Goal: Task Accomplishment & Management: Manage account settings

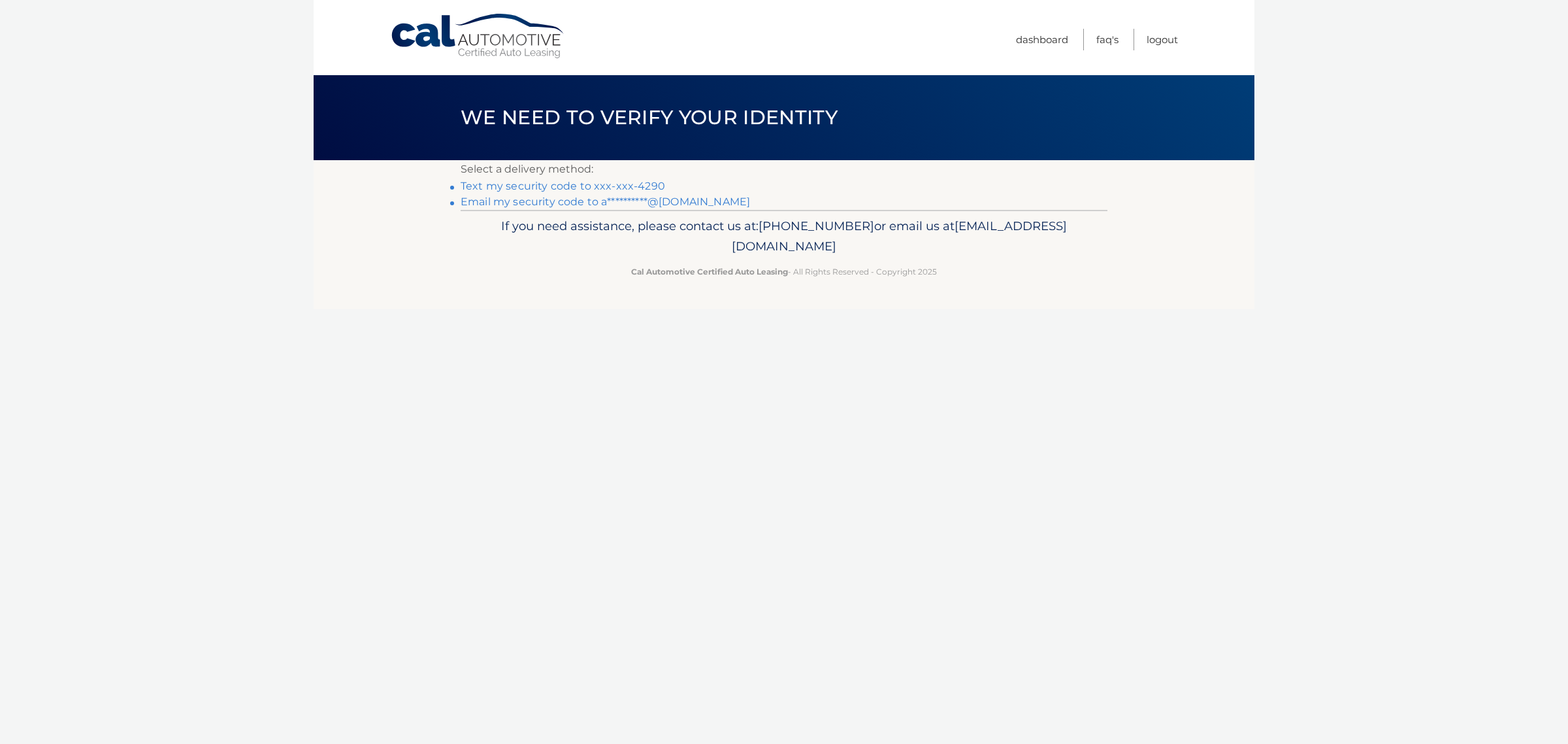
click at [671, 206] on link "**********" at bounding box center [605, 201] width 290 height 12
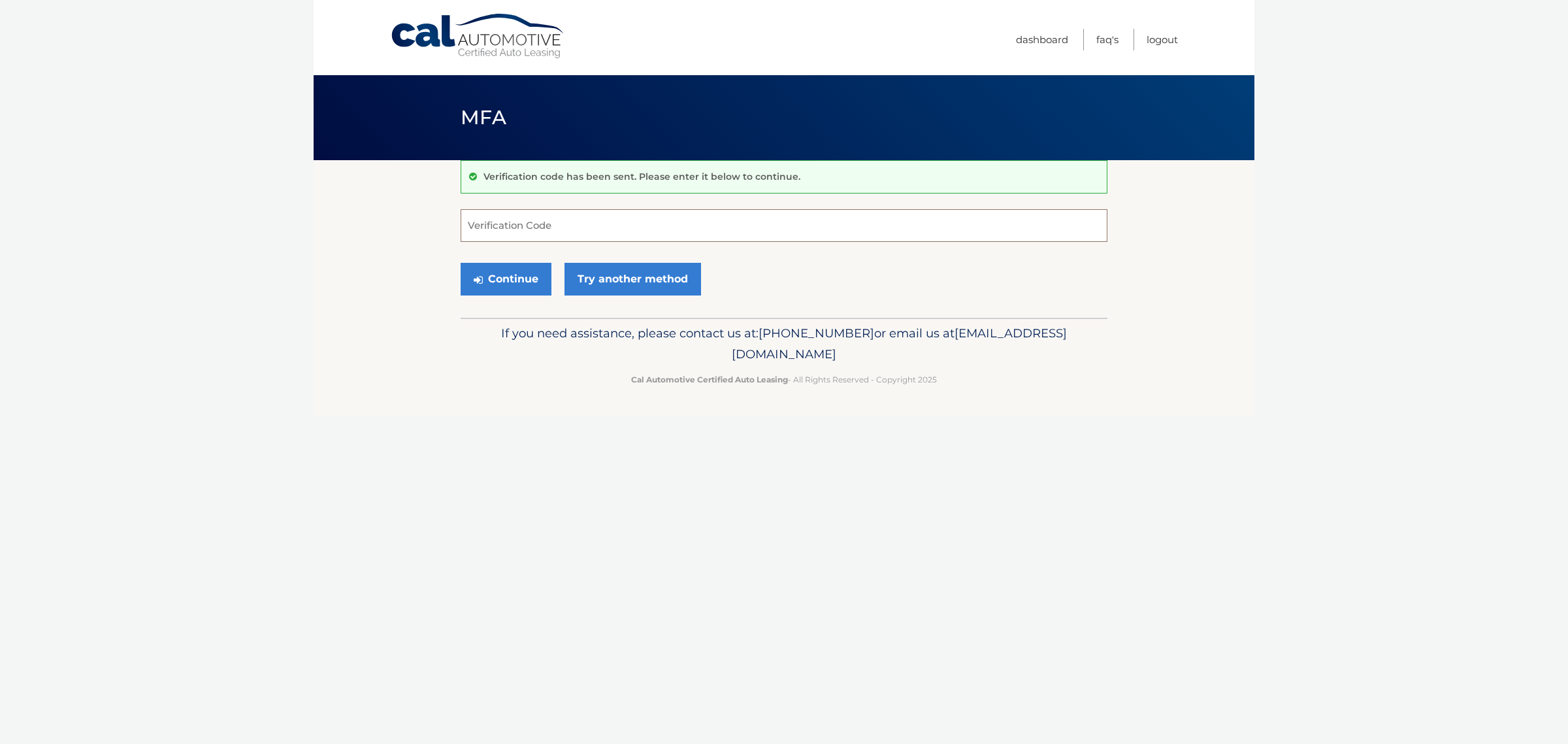
click at [733, 219] on input "Verification Code" at bounding box center [784, 225] width 647 height 33
paste input "675681"
click at [461, 263] on button "Continue" at bounding box center [506, 279] width 91 height 33
click at [515, 282] on button "Continue" at bounding box center [506, 279] width 91 height 33
click at [573, 227] on input "675681" at bounding box center [784, 225] width 647 height 33
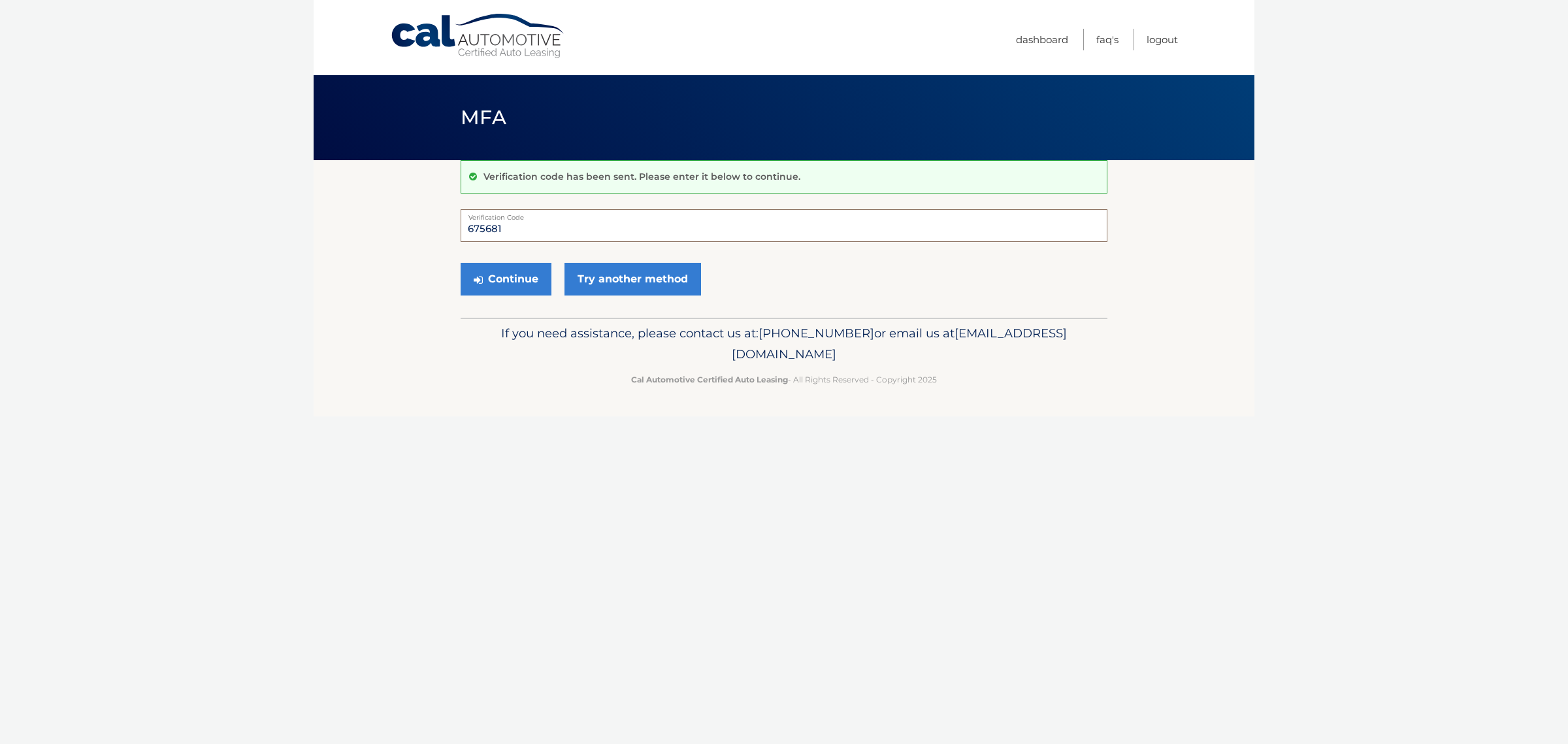
drag, startPoint x: 573, startPoint y: 227, endPoint x: 412, endPoint y: 223, distance: 161.0
click at [412, 223] on section "Verification code has been sent. Please enter it below to continue. 675681 Veri…" at bounding box center [783, 238] width 941 height 157
click at [469, 226] on input "675681" at bounding box center [784, 225] width 647 height 33
type input "675681"
click at [529, 278] on button "Continue" at bounding box center [506, 279] width 91 height 33
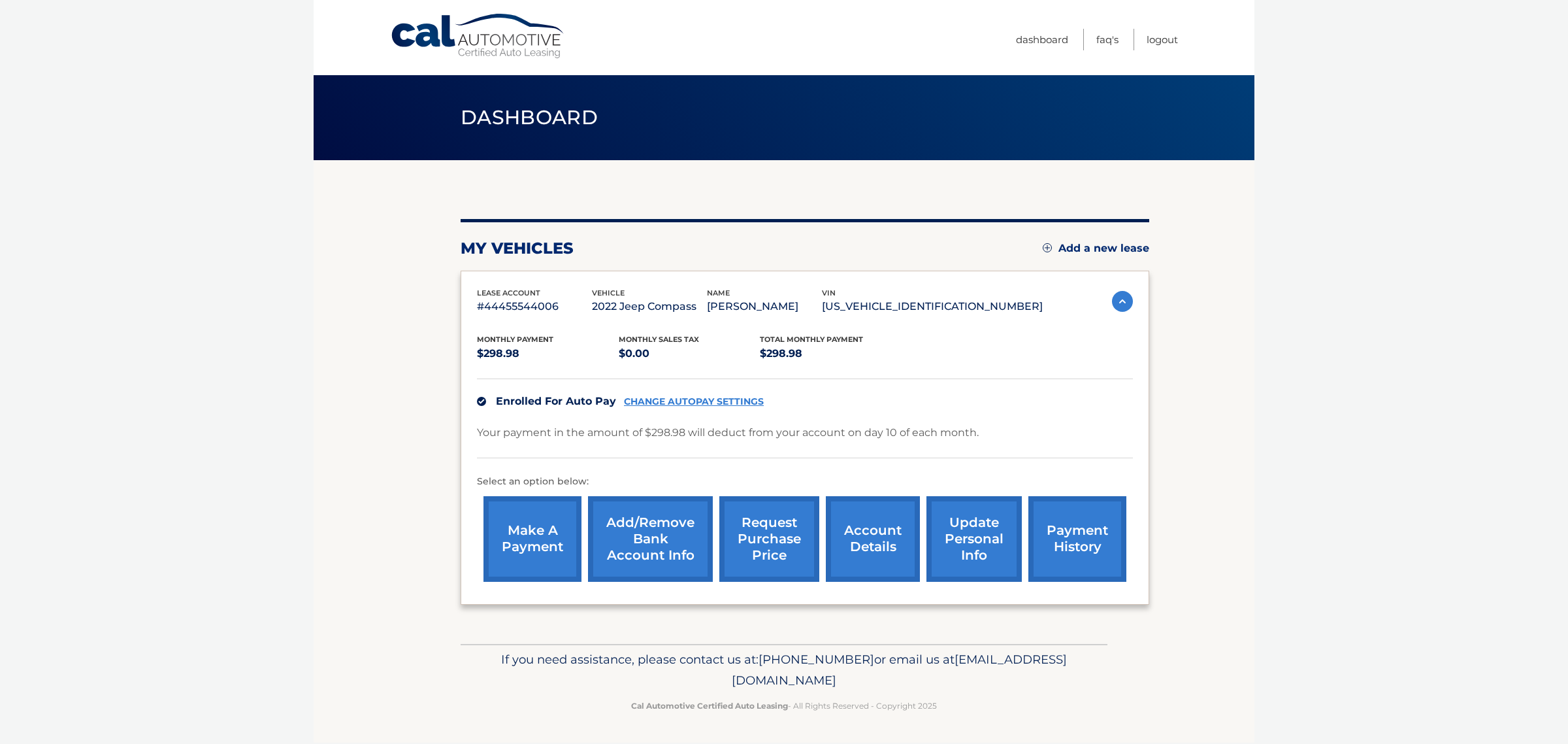
click at [866, 543] on link "account details" at bounding box center [872, 538] width 94 height 86
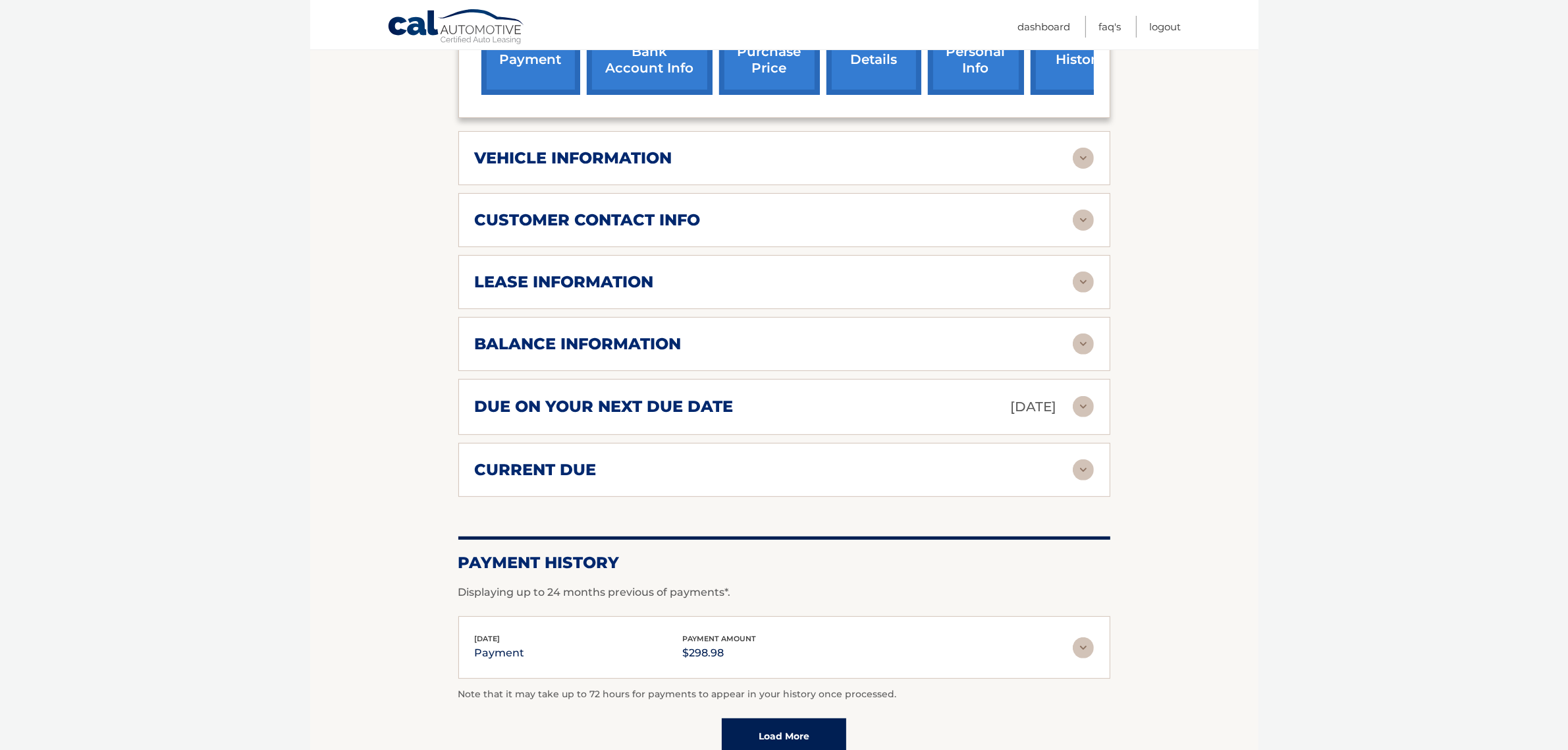
scroll to position [639, 0]
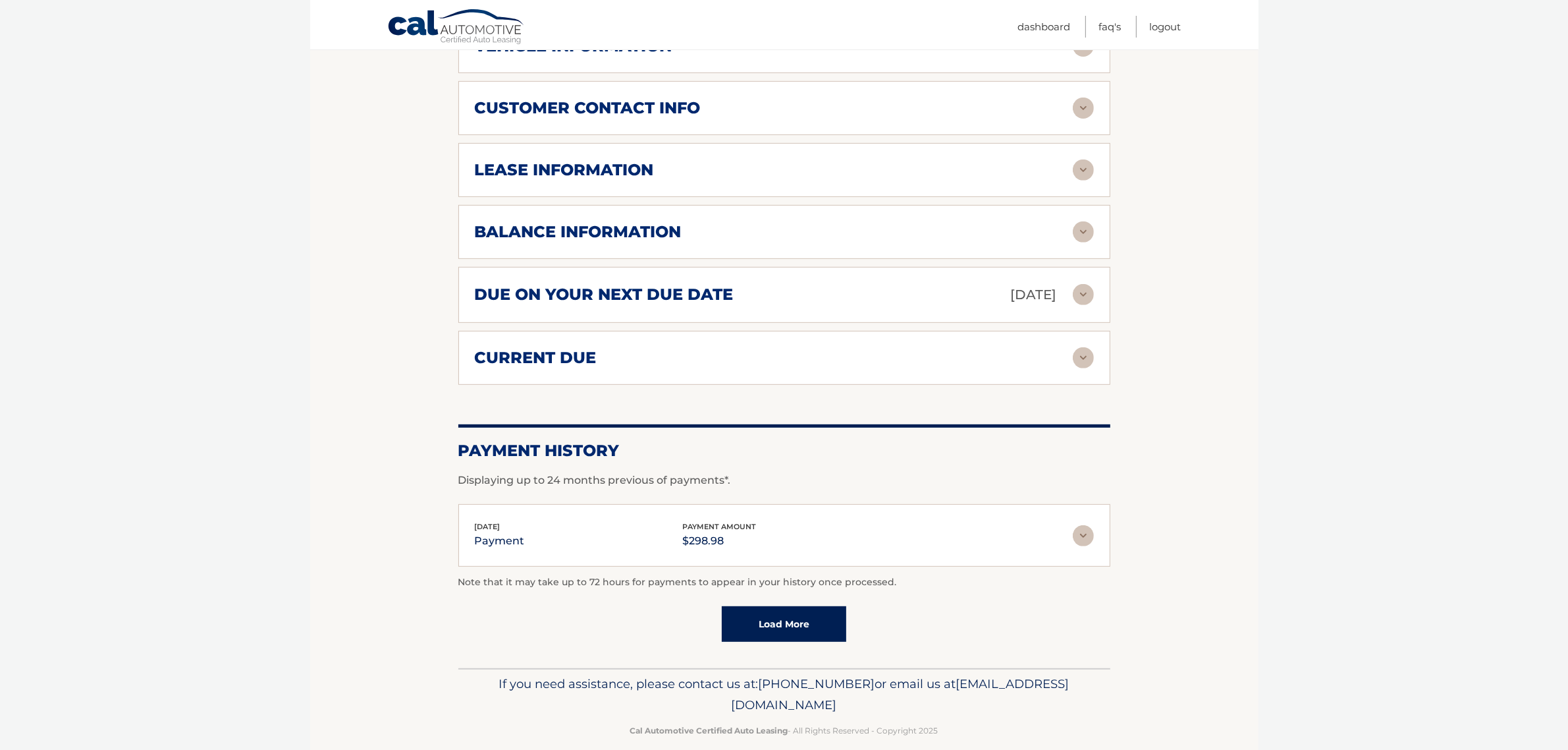
click at [1051, 222] on div "balance information" at bounding box center [774, 232] width 598 height 20
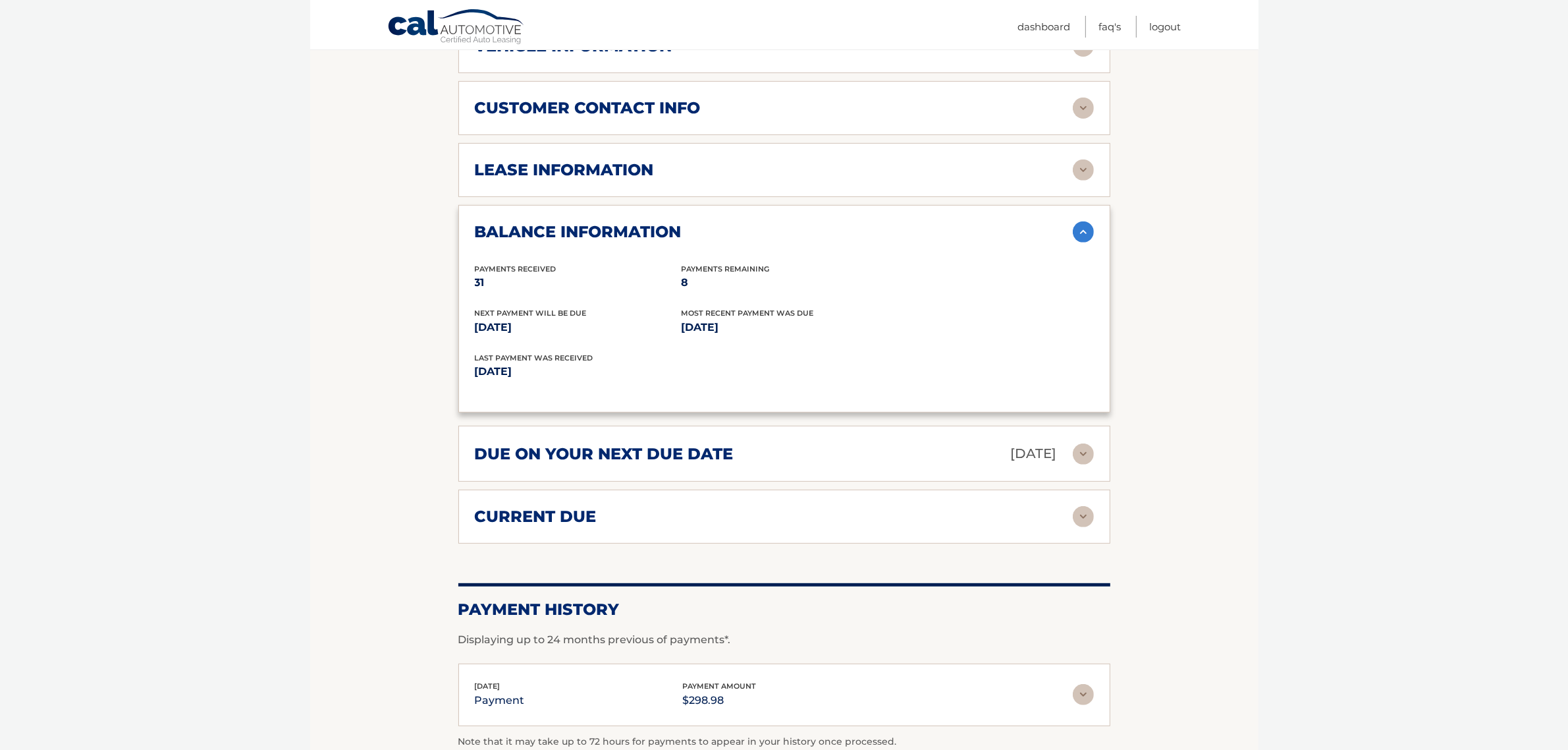
scroll to position [557, 0]
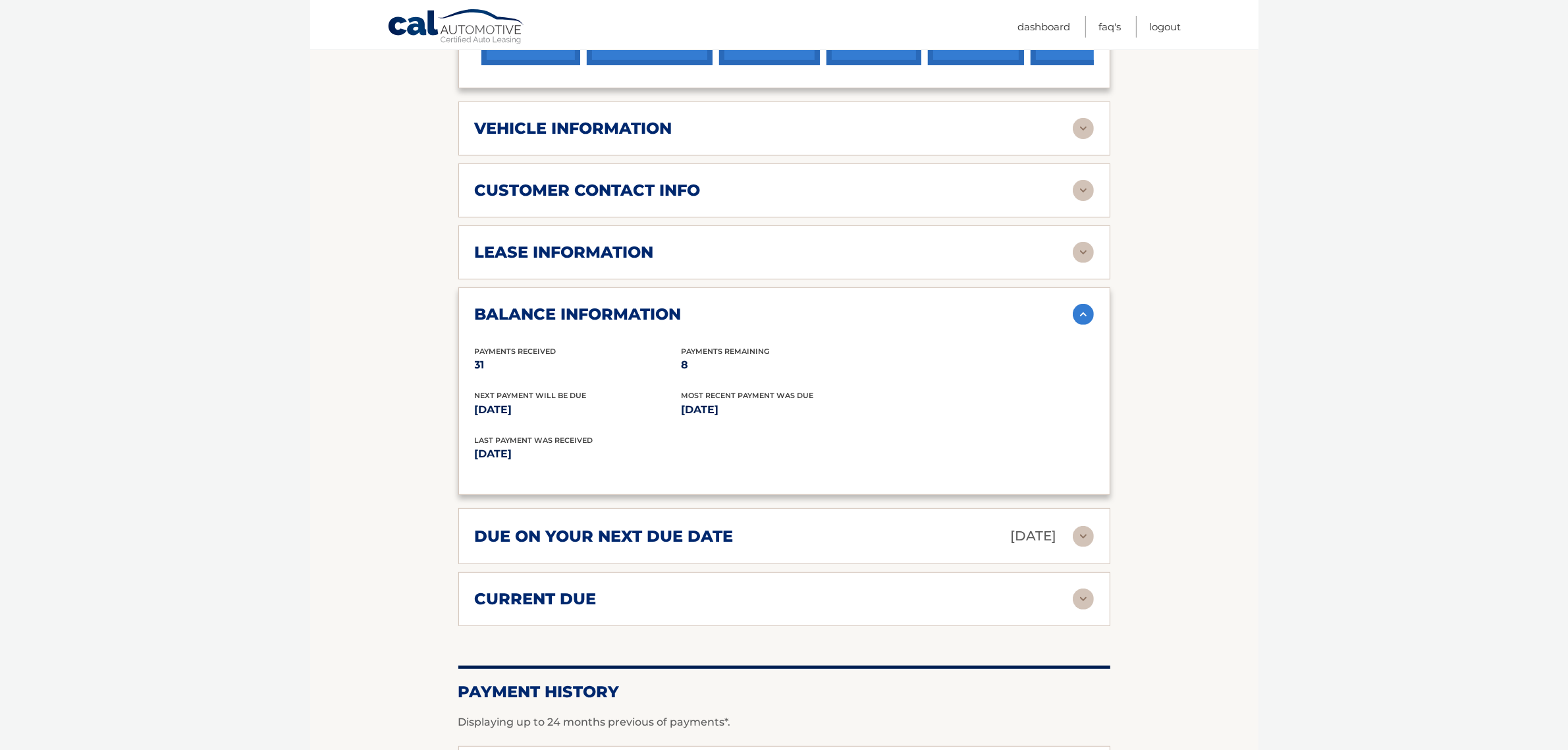
click at [686, 252] on div "lease information Contract Start Date Feb 10, 2023 Term 39 Maturity Date May 10…" at bounding box center [784, 252] width 652 height 54
click at [1075, 242] on img at bounding box center [1084, 252] width 21 height 21
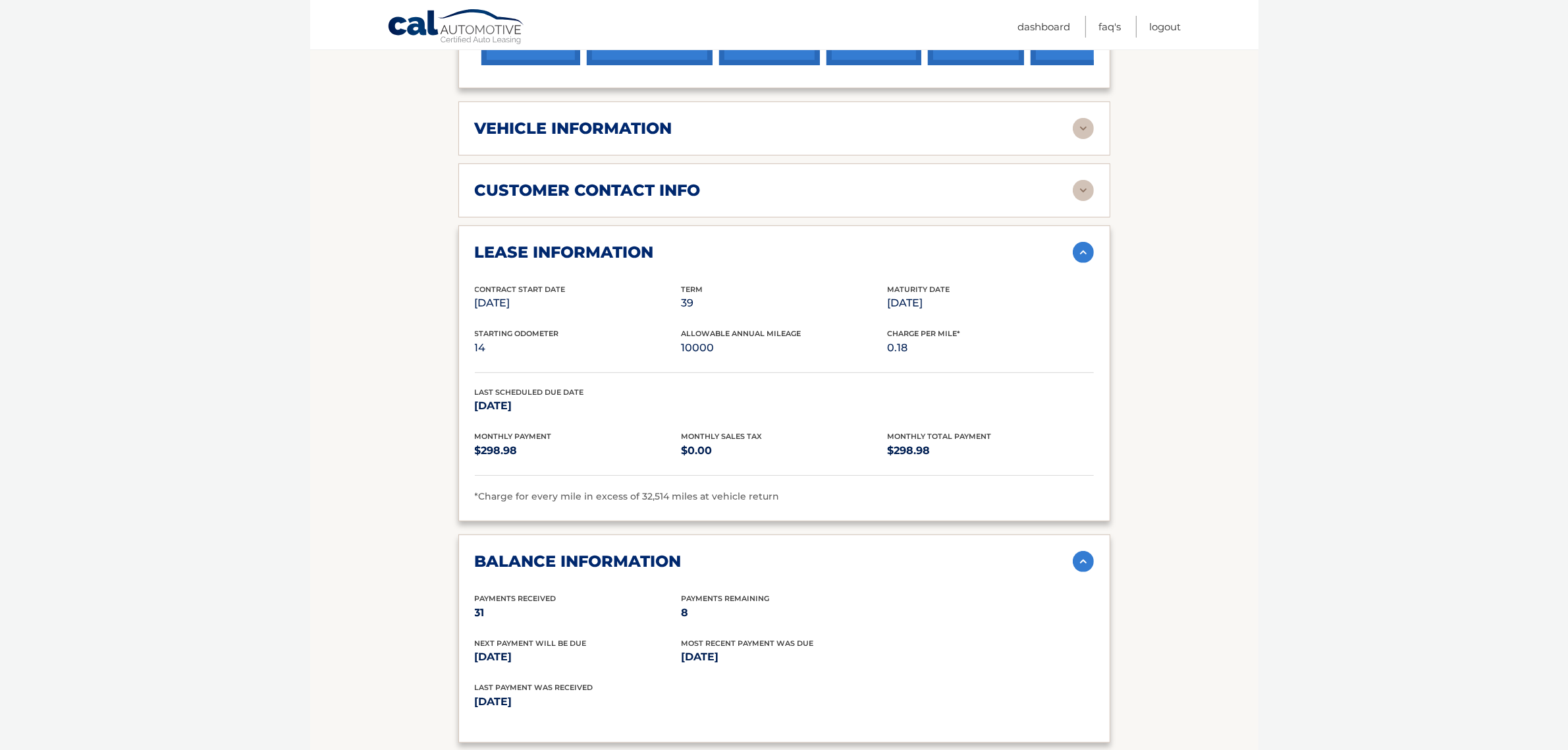
click at [1246, 425] on section "Account Details | #44455544006 Back to Dashboard Manage Your Lease lease accoun…" at bounding box center [784, 380] width 948 height 1552
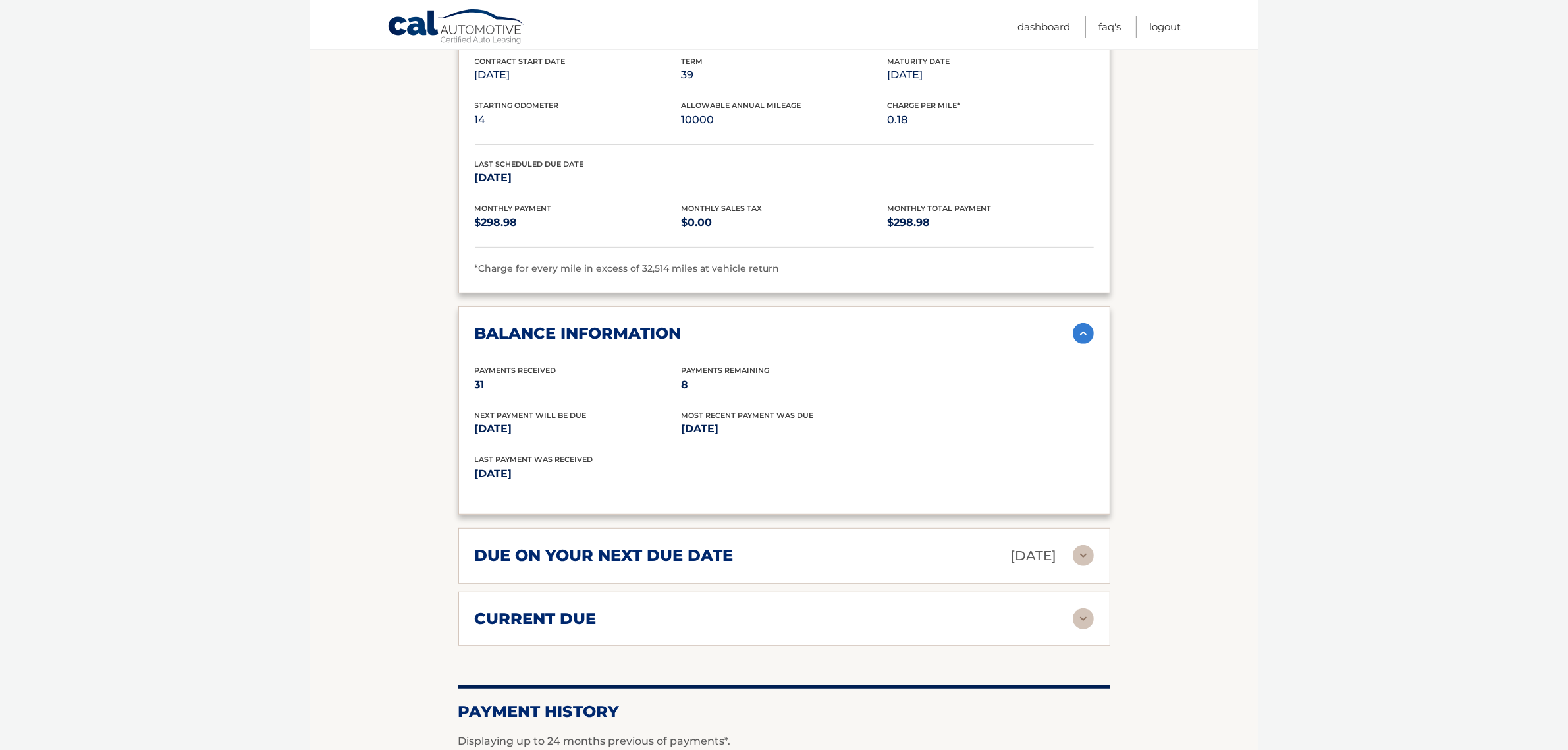
scroll to position [803, 0]
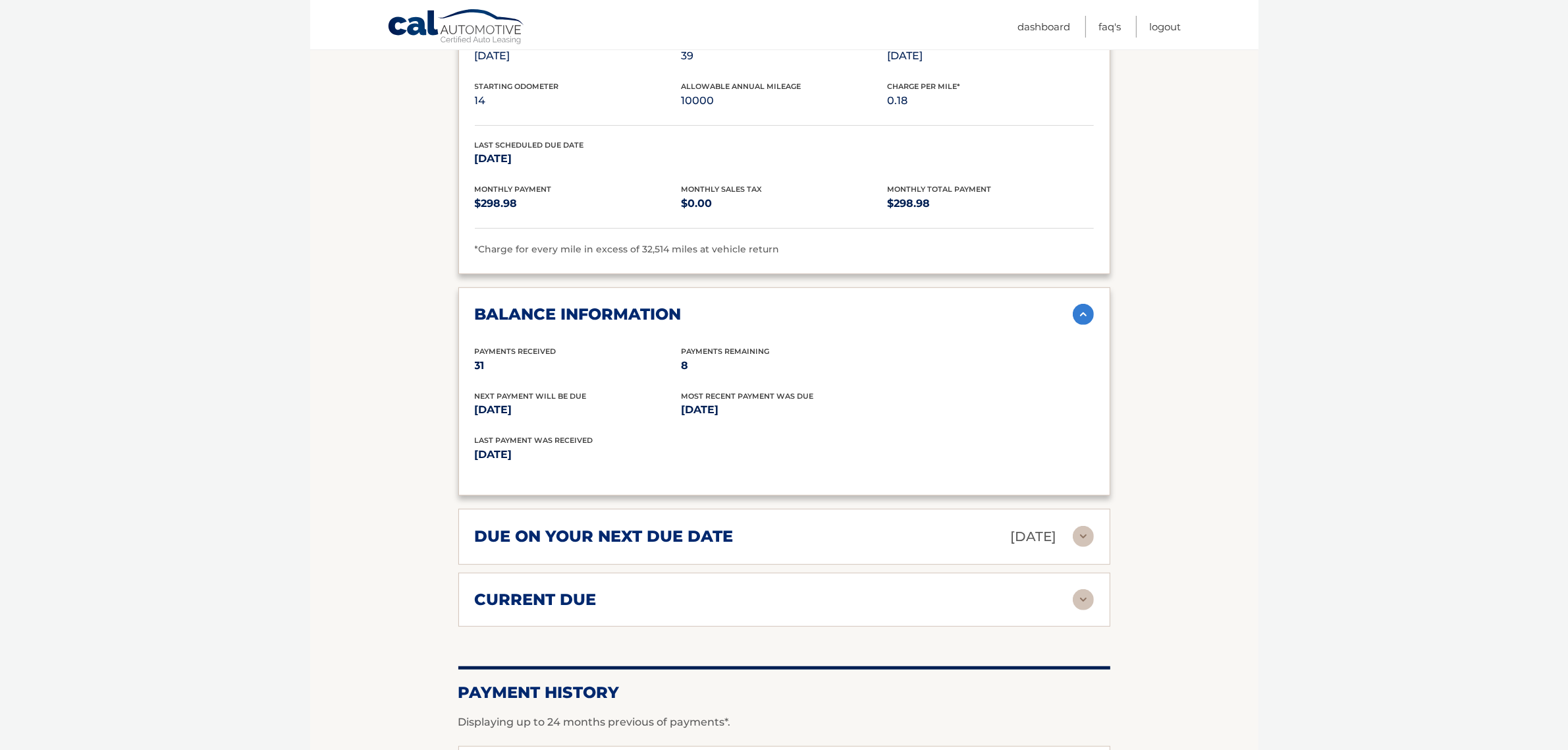
click at [1084, 525] on img at bounding box center [1084, 536] width 21 height 21
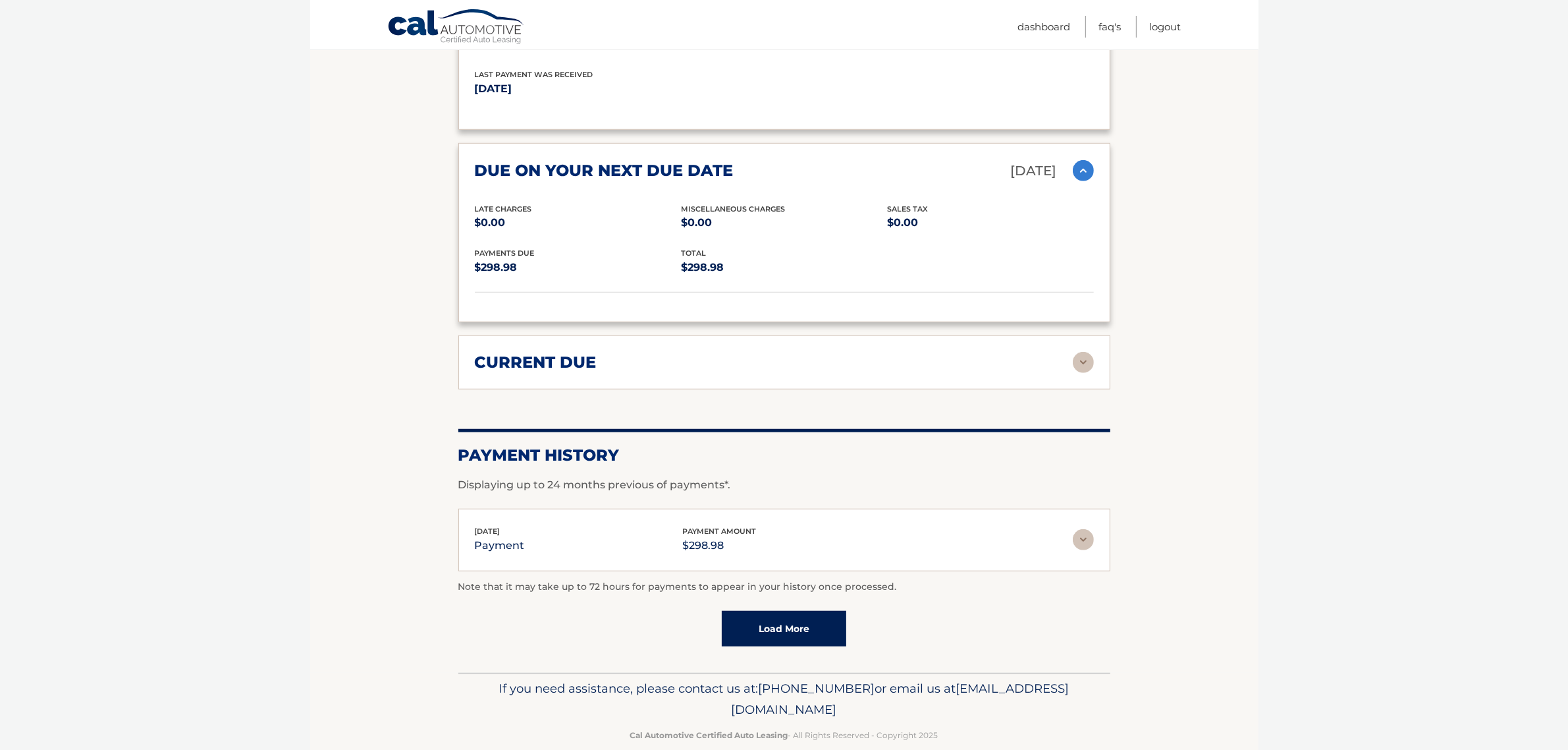
scroll to position [1170, 0]
click at [1087, 351] on img at bounding box center [1084, 362] width 21 height 21
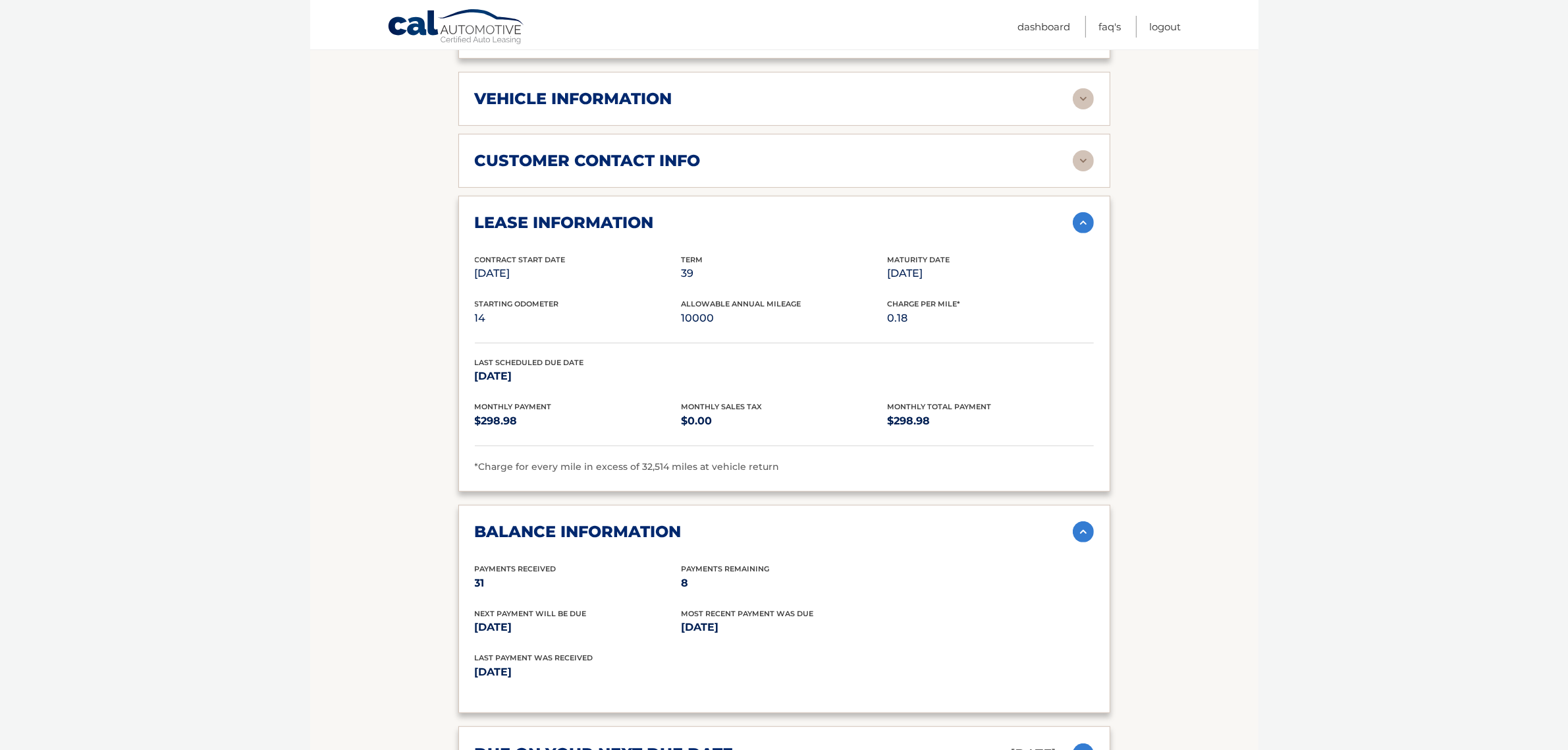
scroll to position [512, 0]
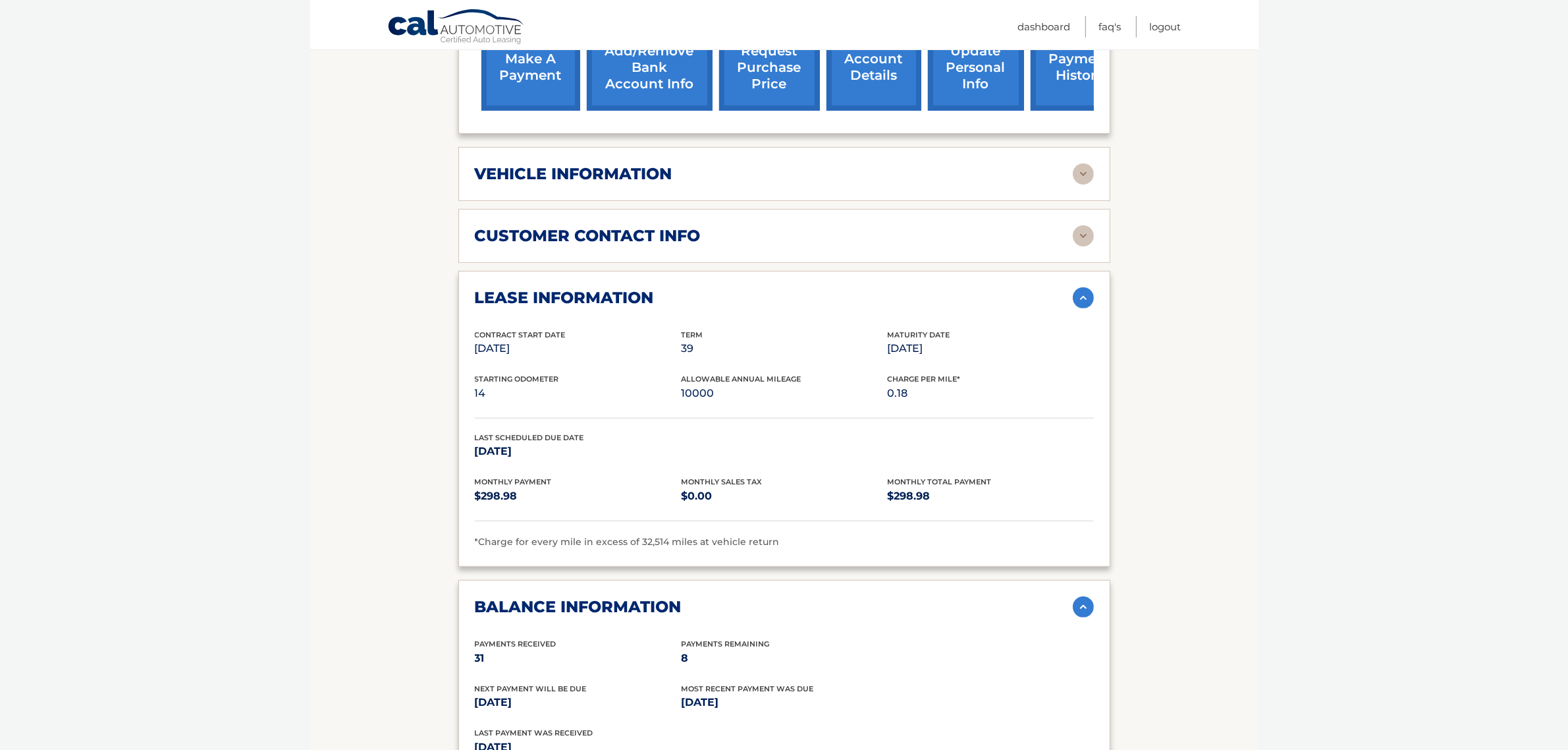
click at [1087, 225] on img at bounding box center [1084, 236] width 21 height 21
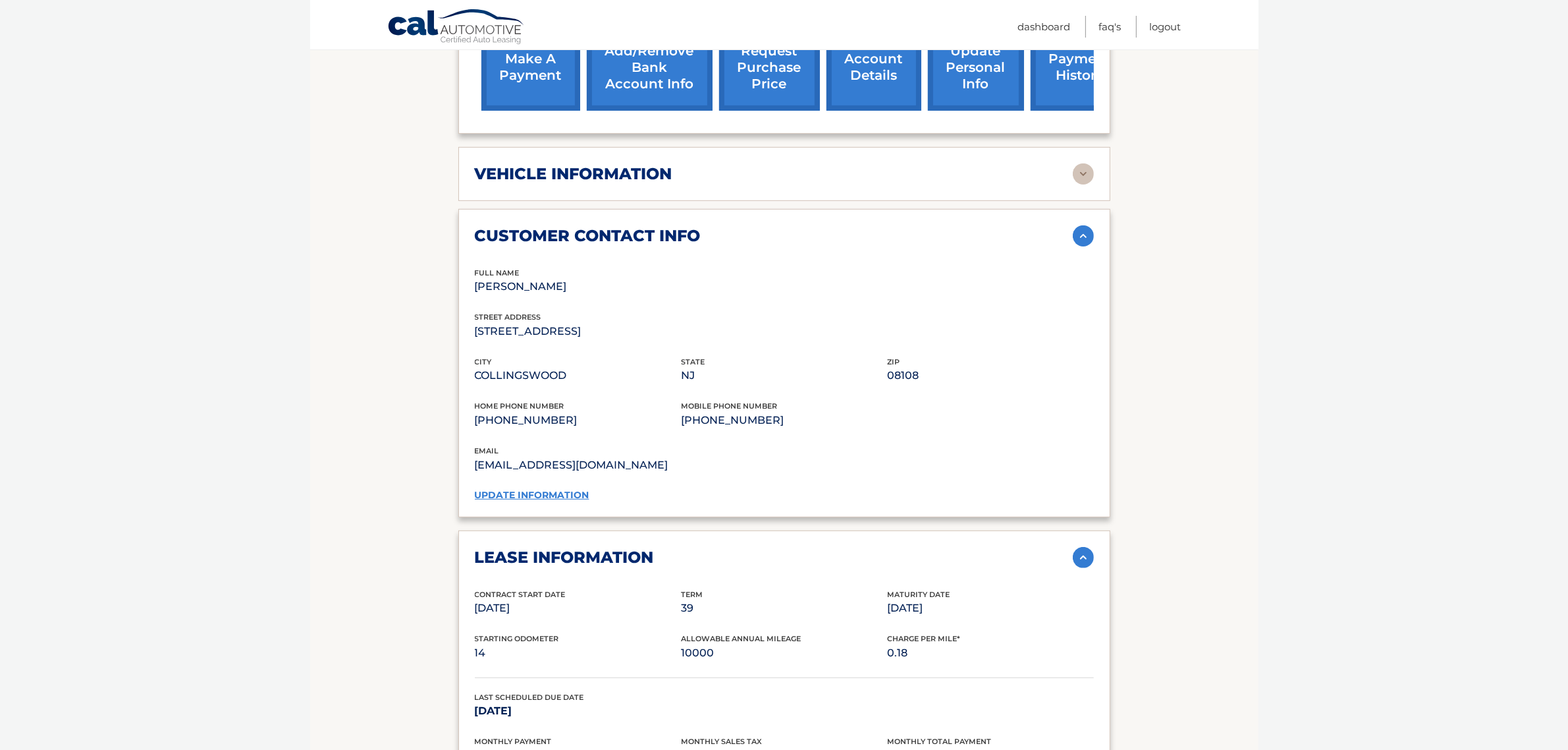
click at [574, 481] on div "customer contact info full name ALYSSA ARGENIO street address 701 HADDON AVE ci…" at bounding box center [784, 363] width 652 height 308
click at [568, 488] on link "update information" at bounding box center [532, 494] width 114 height 12
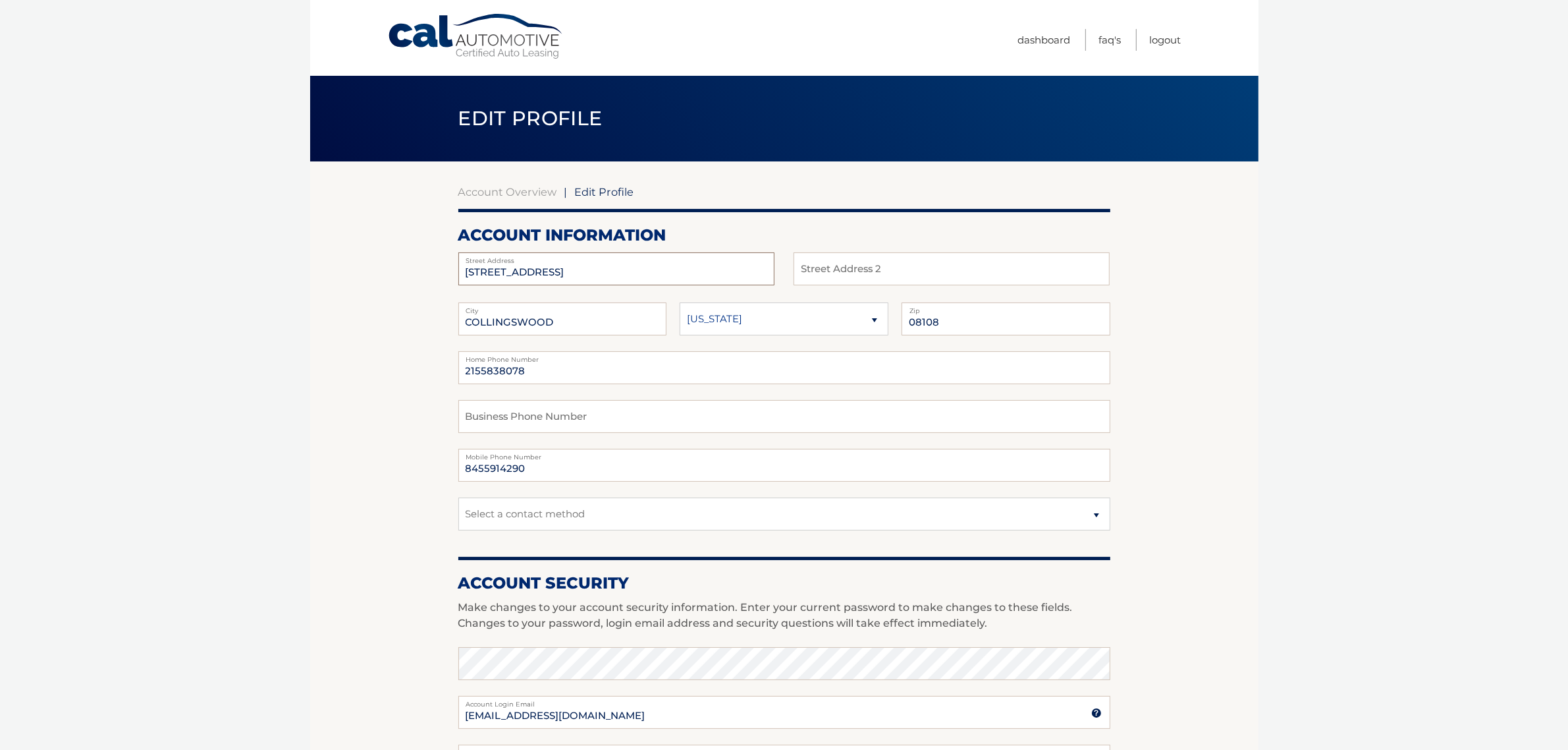
click at [632, 268] on input "[STREET_ADDRESS]" at bounding box center [616, 269] width 316 height 33
type input "34 Farrier Ave"
click at [624, 318] on input "COLLINGSWOOD" at bounding box center [562, 319] width 209 height 33
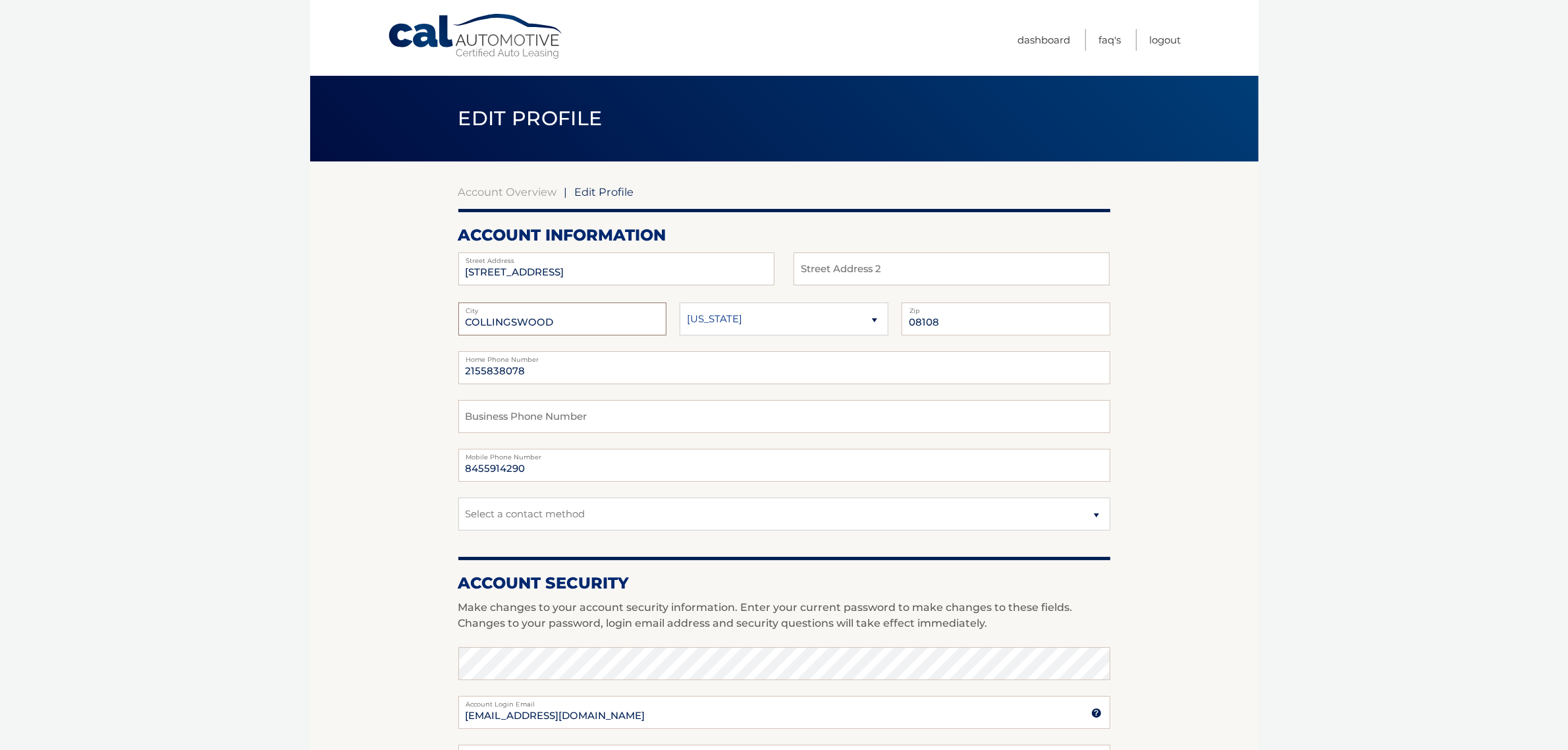
click at [624, 318] on input "COLLINGSWOOD" at bounding box center [562, 319] width 209 height 33
type input "Blackwood"
click at [1015, 335] on input "08108" at bounding box center [1006, 319] width 209 height 33
type input "08012"
click at [1170, 288] on section "Account Overview | Edit Profile account information 34 Farrier Ave Street Addre…" at bounding box center [784, 641] width 948 height 959
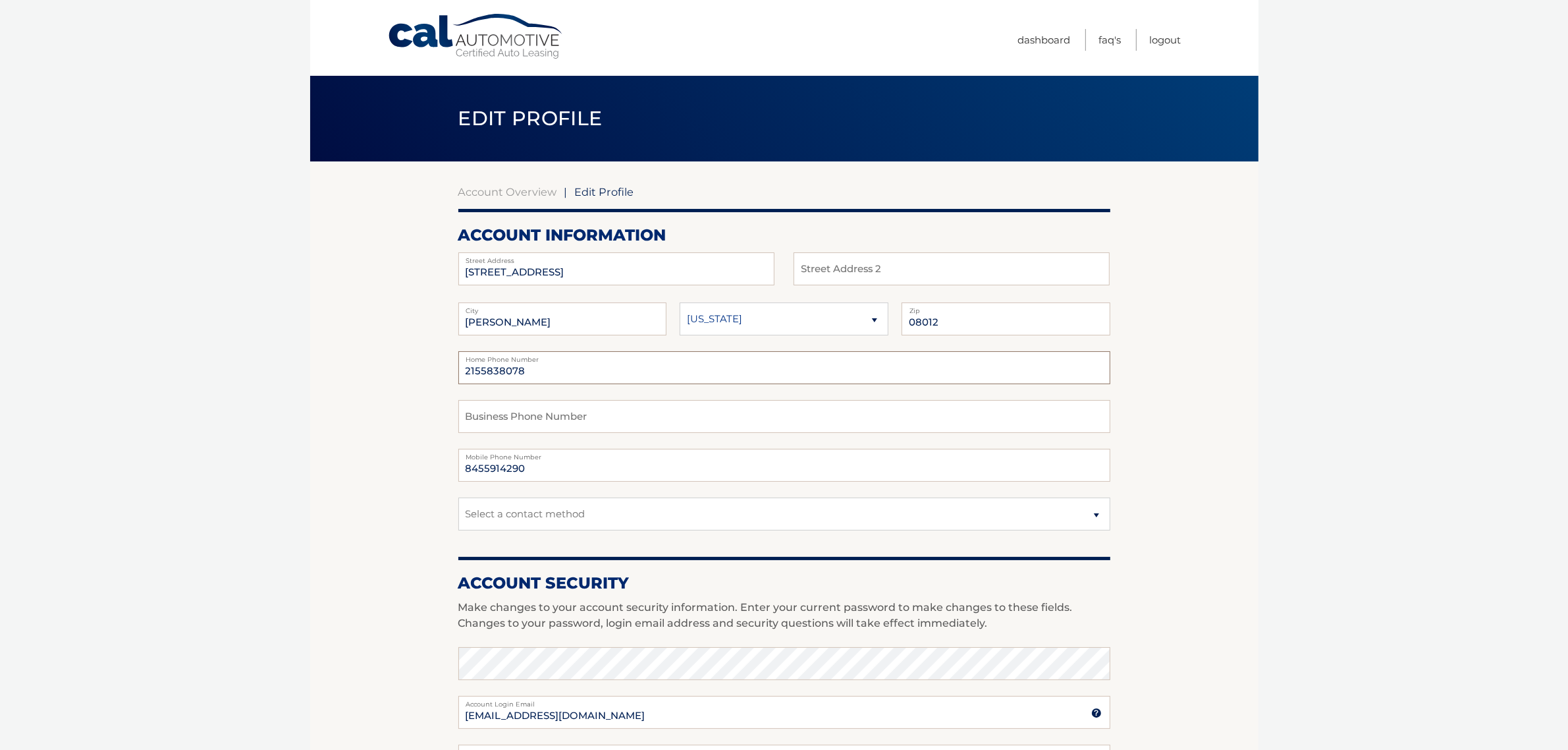
click at [588, 376] on input "2155838078" at bounding box center [784, 368] width 652 height 33
type input "8455914290"
click at [275, 359] on body "Cal Automotive Menu Dashboard FAQ's Logout | Zip" at bounding box center [784, 375] width 1568 height 750
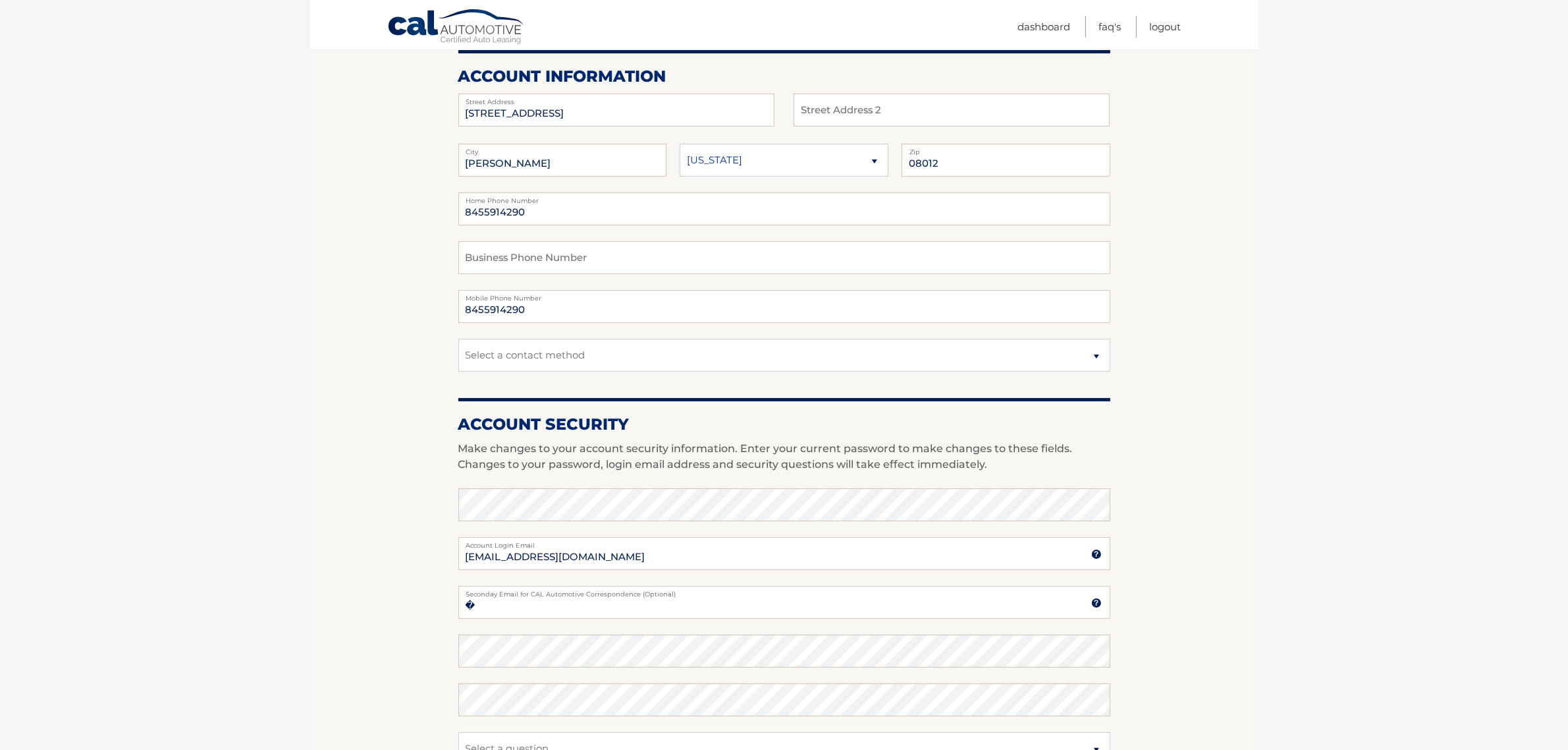
scroll to position [329, 0]
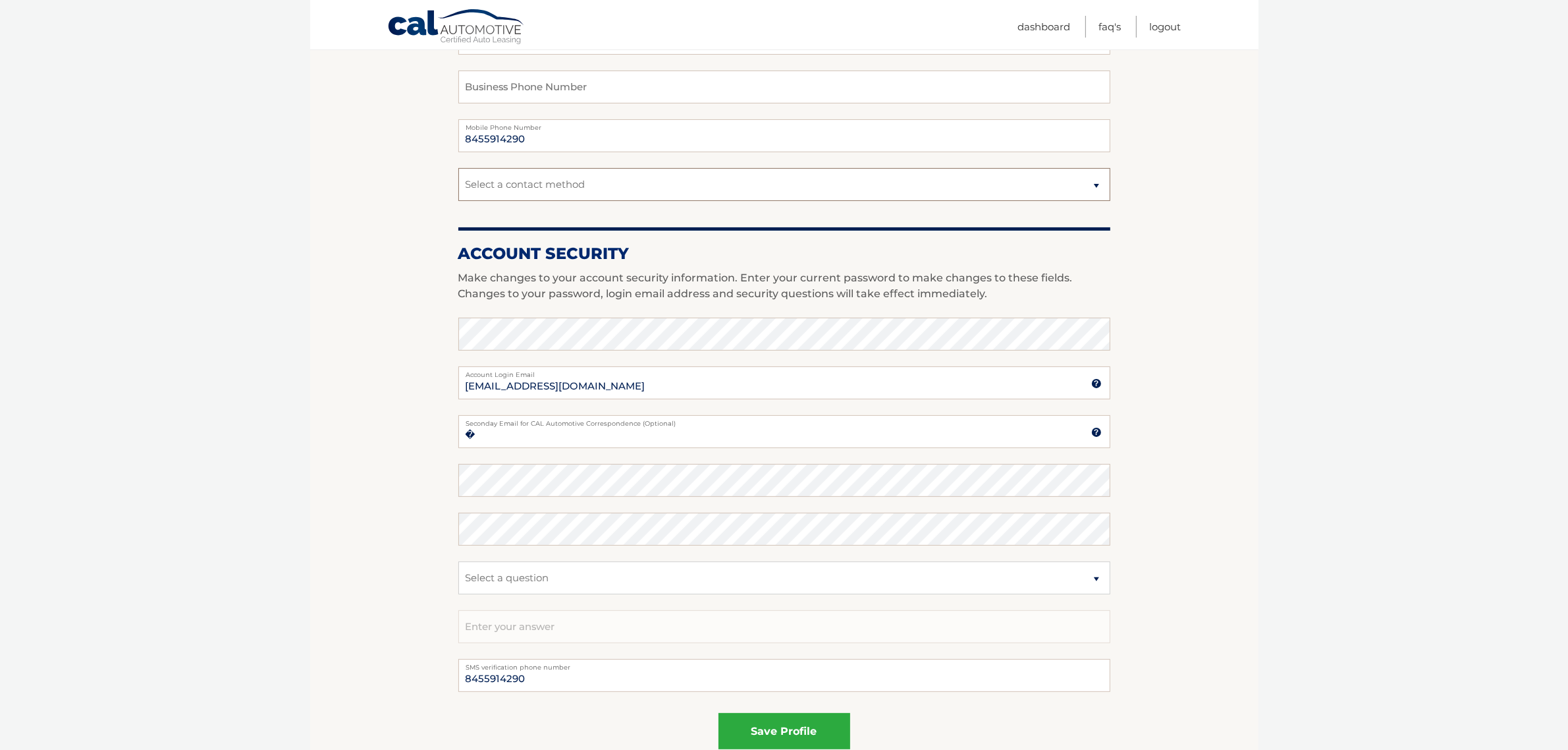
click at [1080, 184] on select "Select a contact method Mobile Home" at bounding box center [784, 184] width 652 height 33
click at [458, 168] on select "Select a contact method Mobile Home" at bounding box center [784, 184] width 652 height 33
click at [584, 196] on select "Select a contact method Mobile Home" at bounding box center [784, 184] width 652 height 33
select select "1"
click at [458, 168] on select "Select a contact method Mobile Home" at bounding box center [784, 184] width 652 height 33
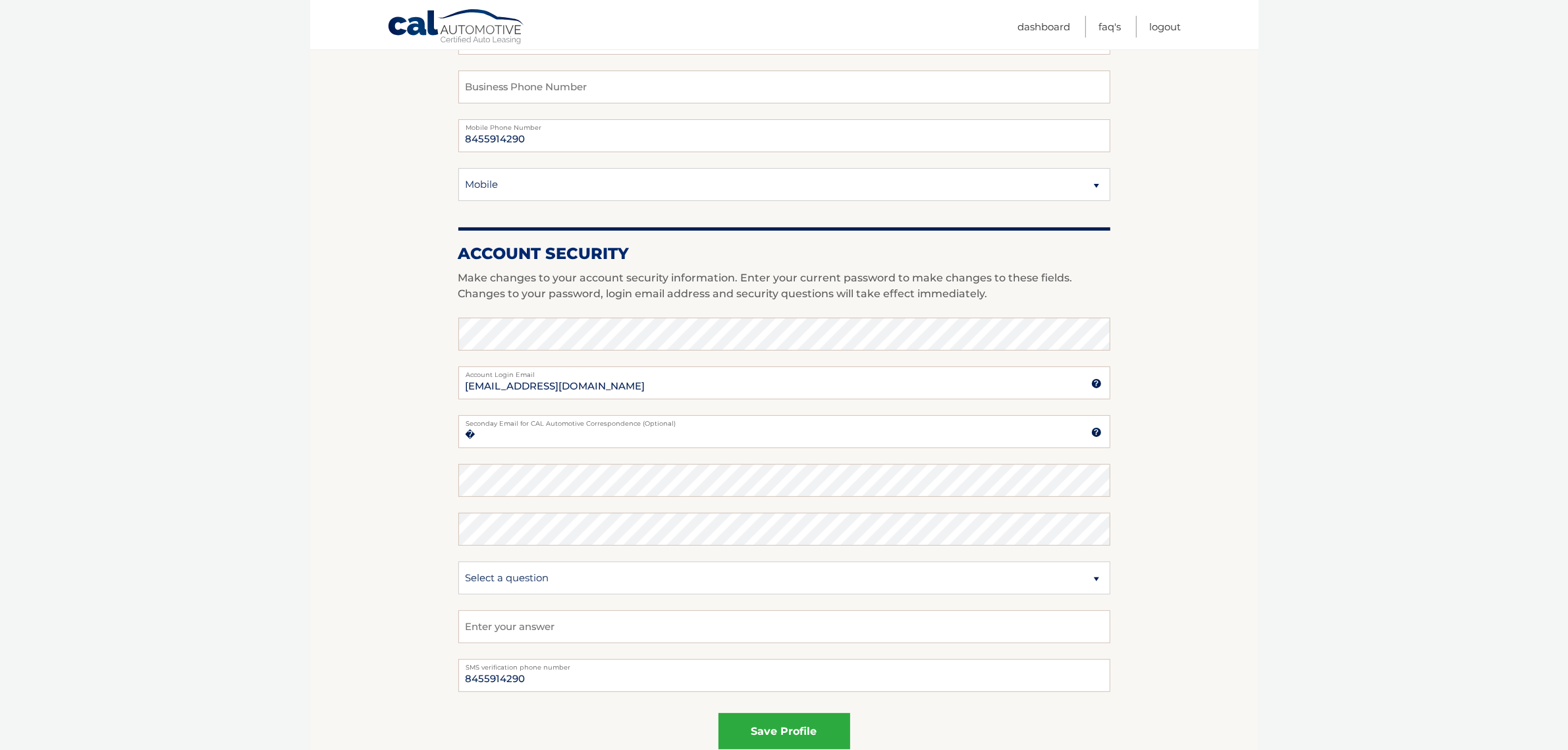
click at [1242, 312] on section "Account Overview | Edit Profile account information 34 Farrier Ave Street Addre…" at bounding box center [784, 312] width 948 height 959
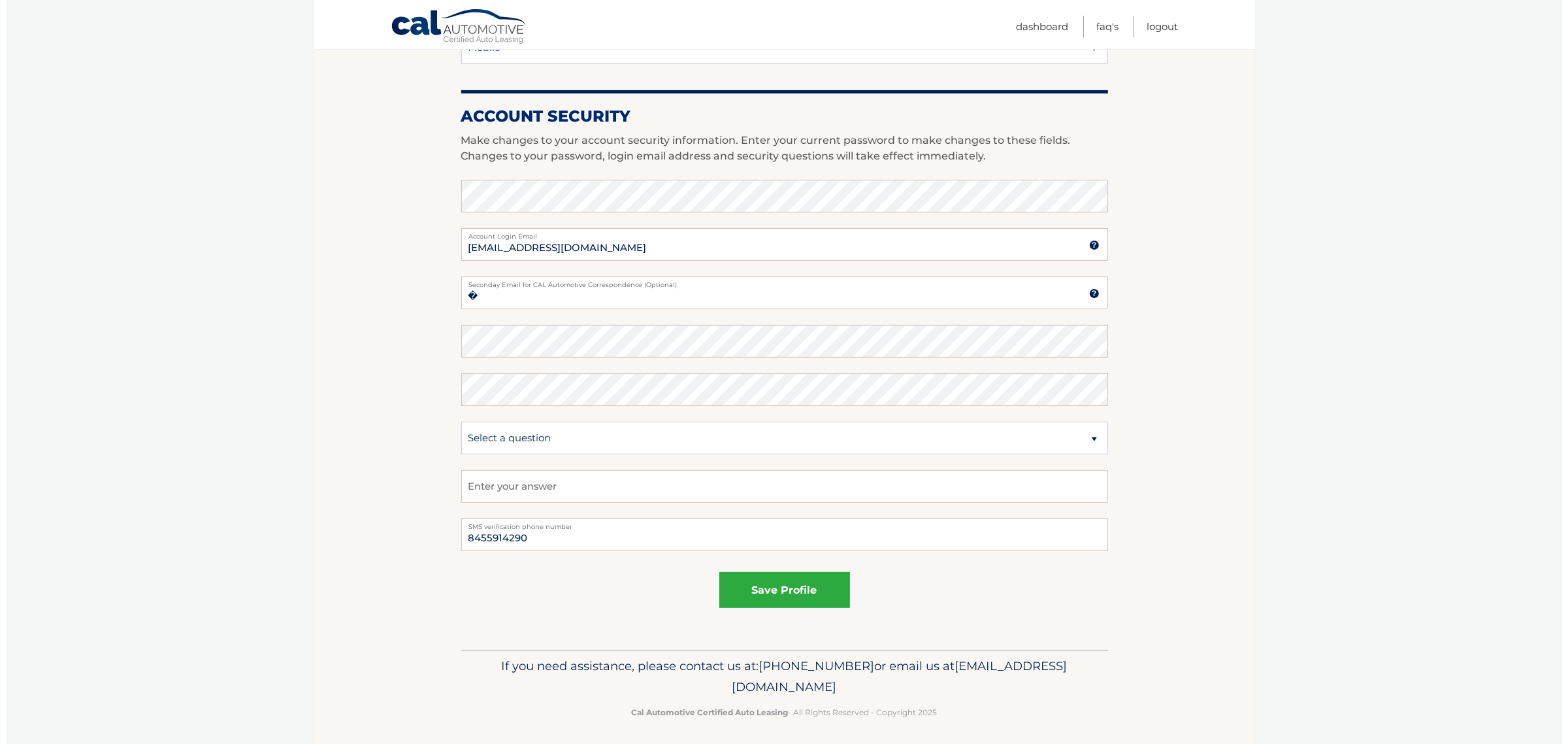
scroll to position [466, 0]
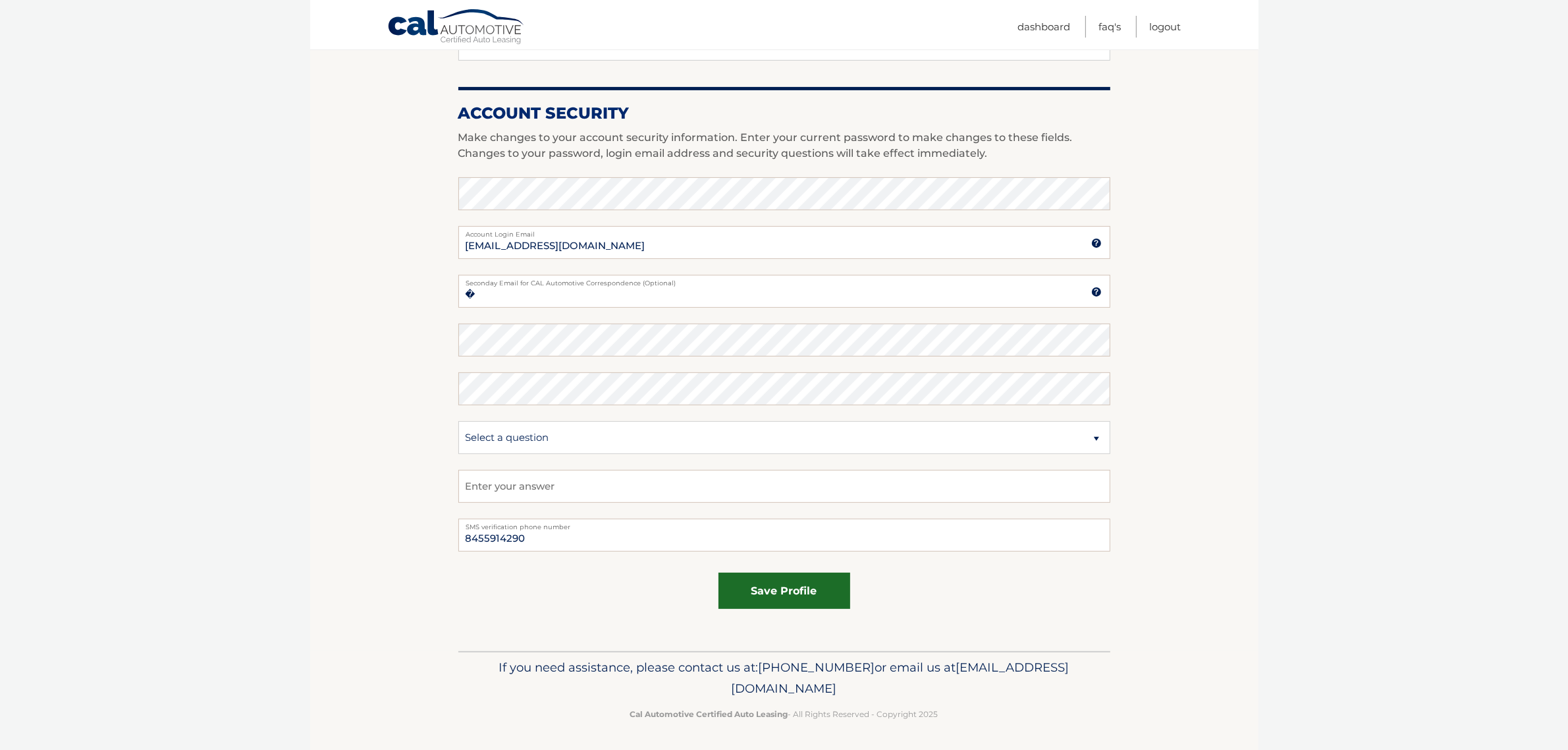
click at [805, 594] on button "save profile" at bounding box center [784, 590] width 132 height 36
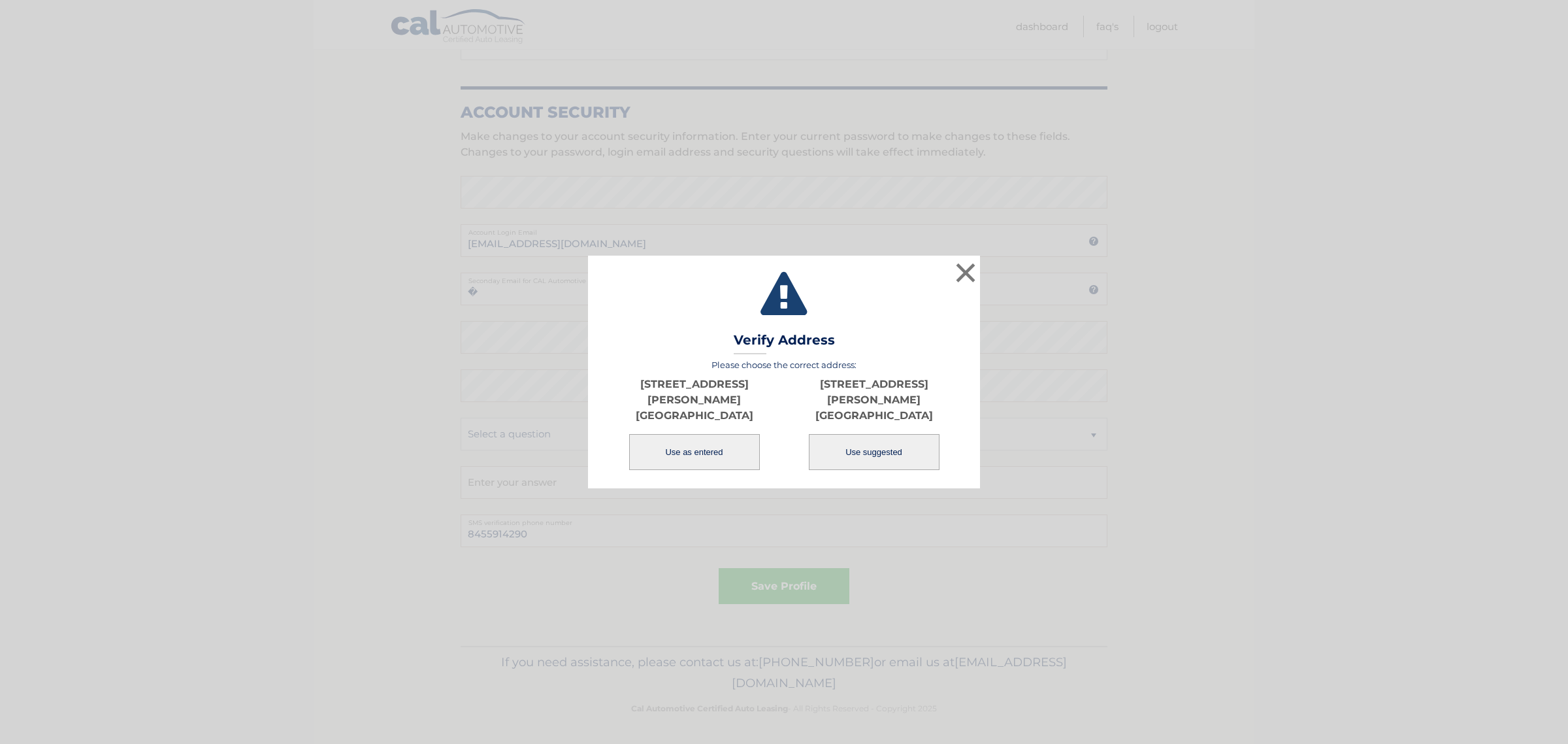
click at [871, 445] on button "Use suggested" at bounding box center [875, 452] width 131 height 36
type input "34 FARRIER AVE"
type input "BLACKWOOD"
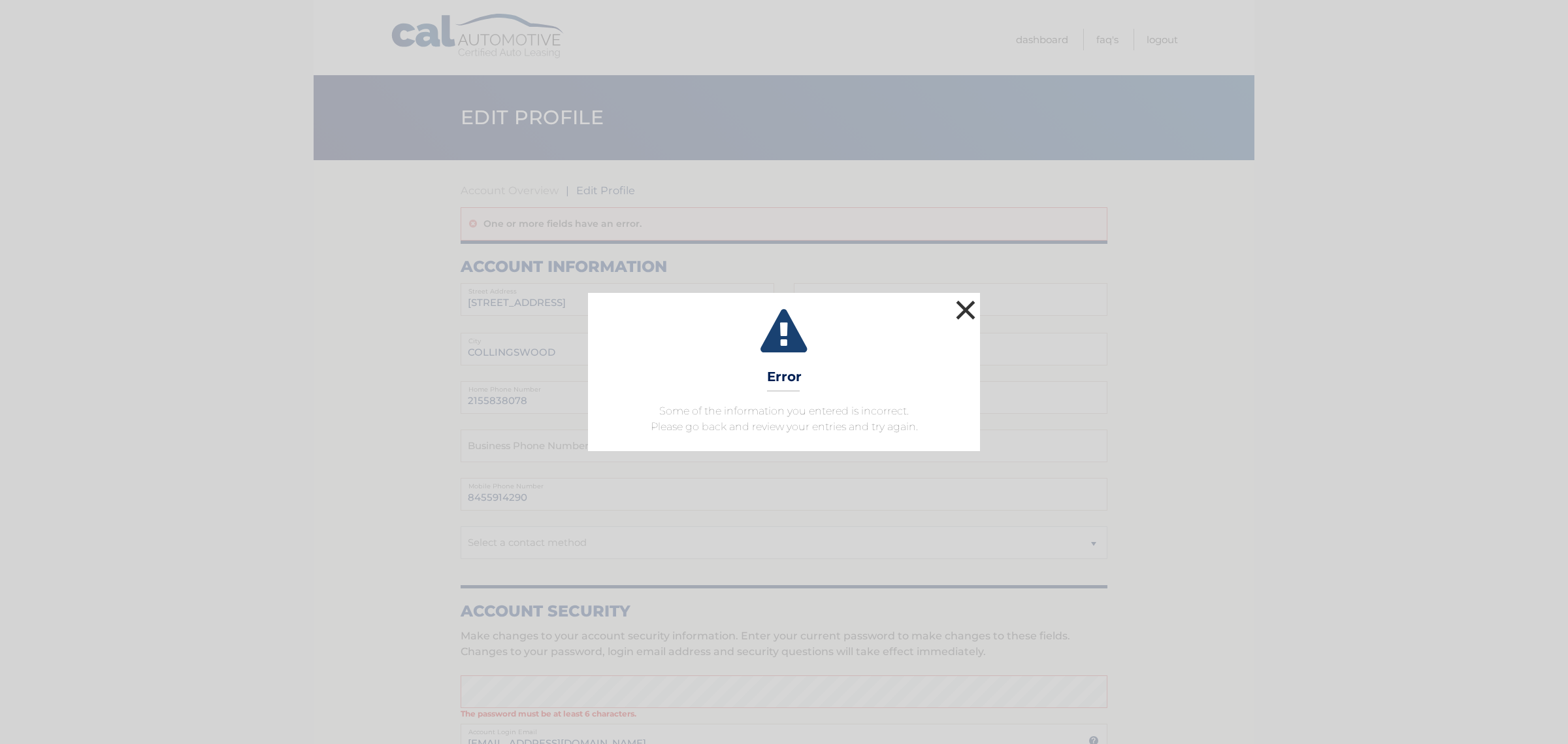
click at [963, 315] on button "×" at bounding box center [966, 310] width 26 height 26
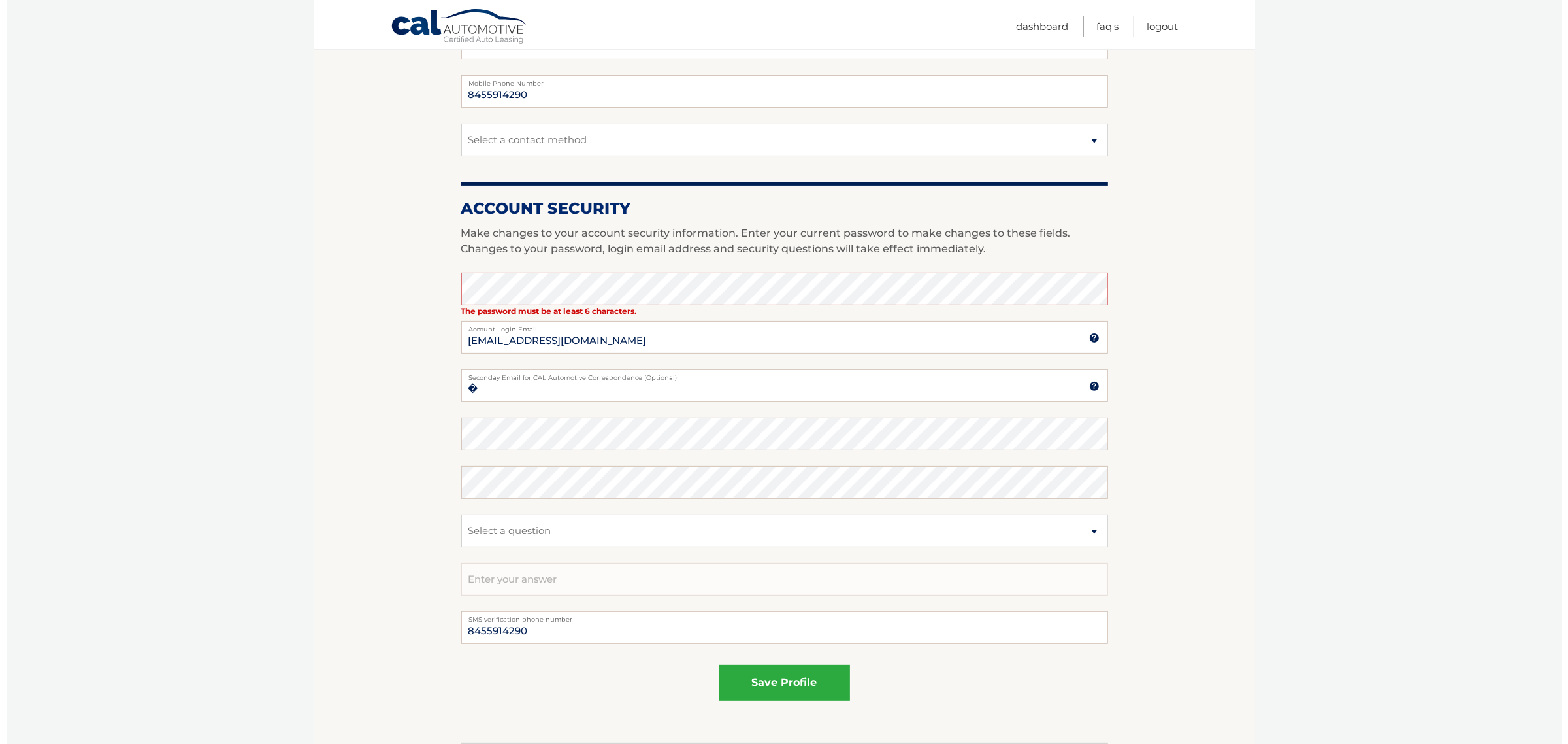
scroll to position [409, 0]
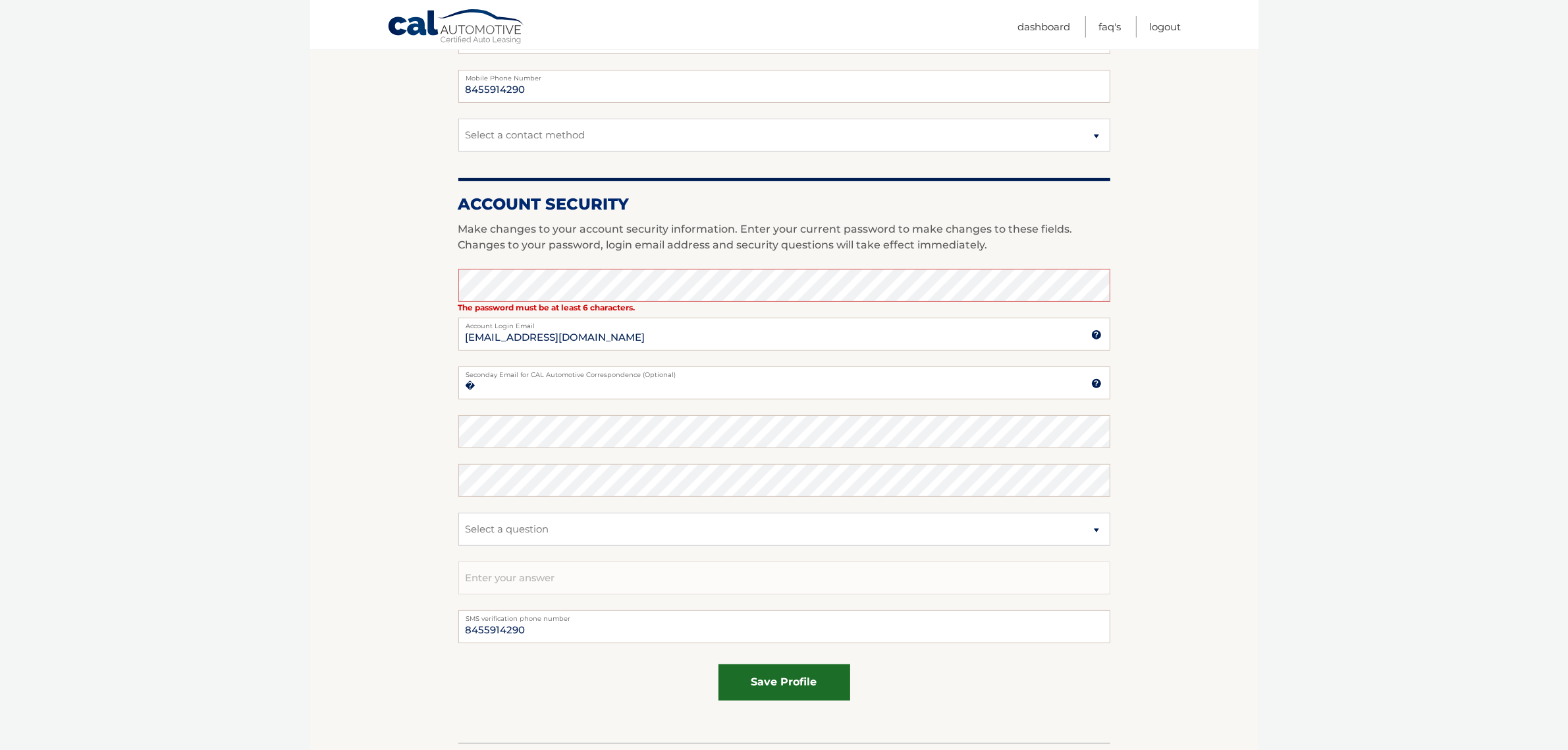
click at [815, 680] on button "save profile" at bounding box center [784, 682] width 132 height 36
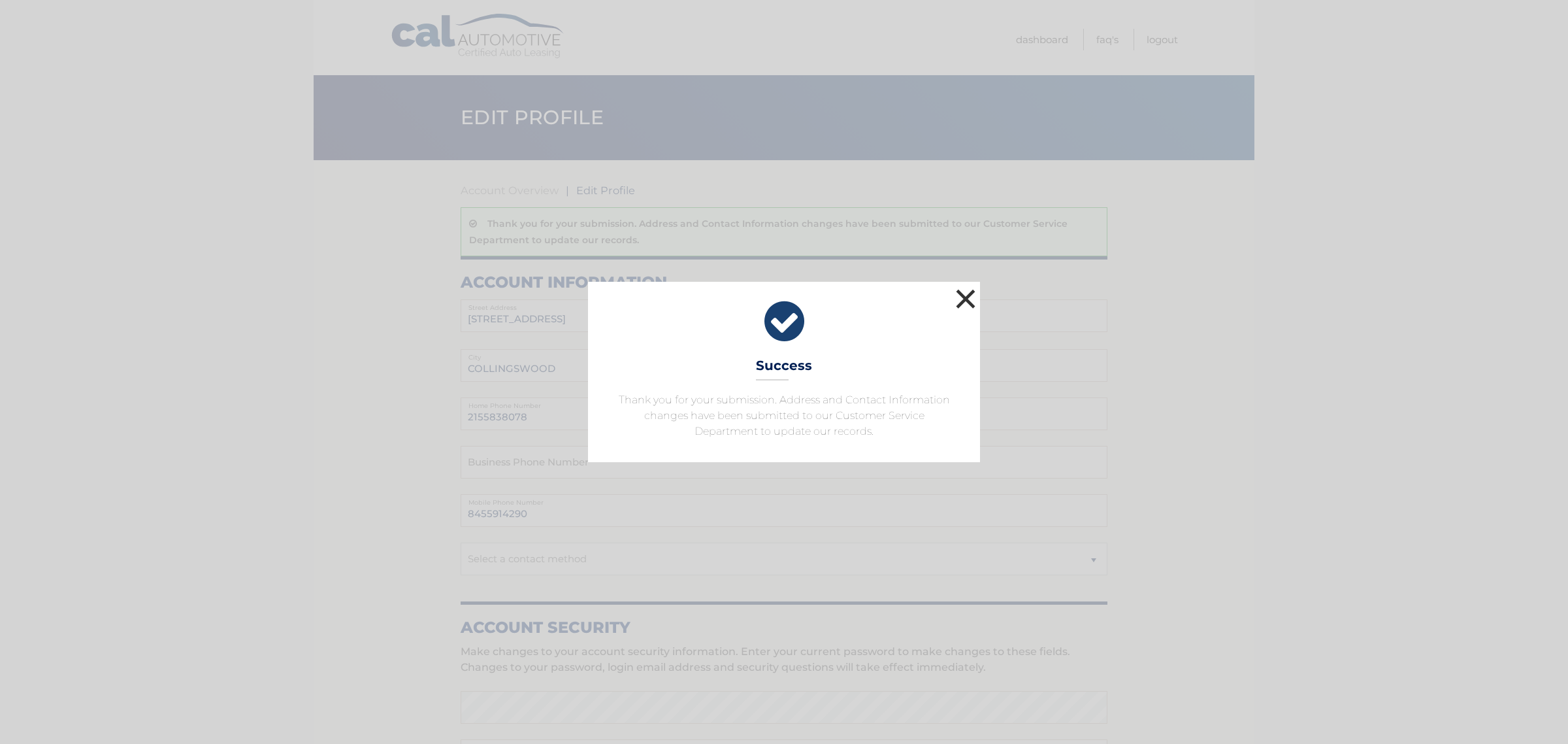
click at [965, 290] on button "×" at bounding box center [966, 299] width 26 height 26
